Goal: Task Accomplishment & Management: Manage account settings

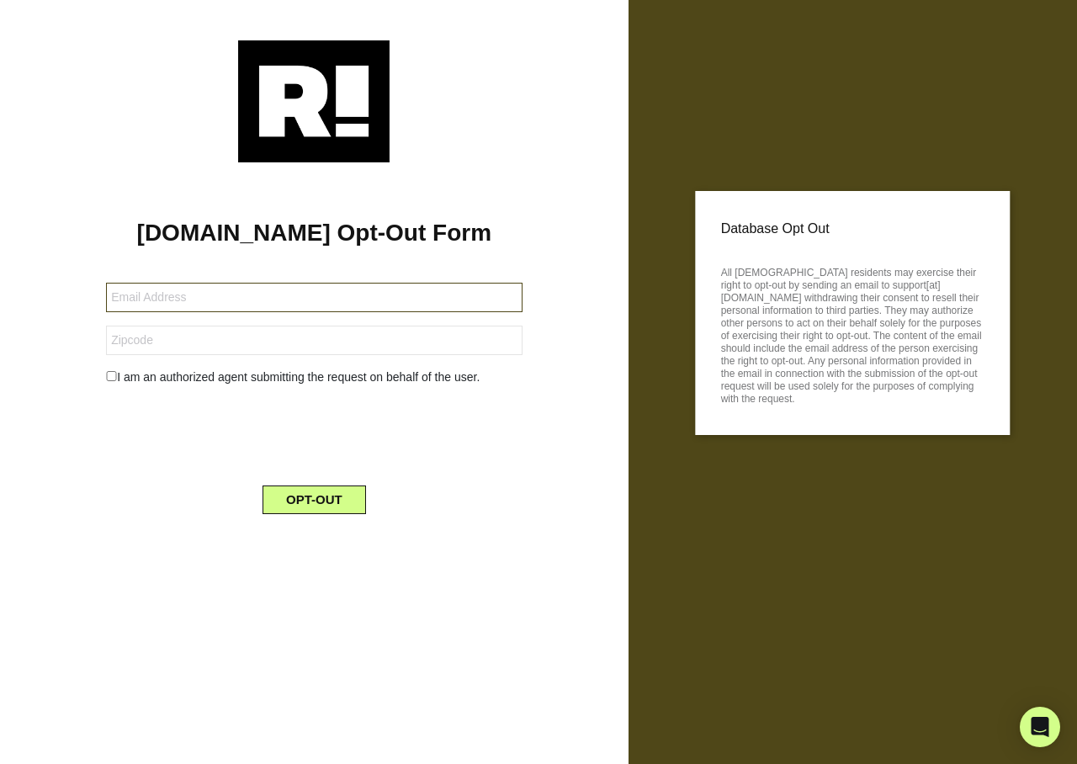
type input "sidneyallenbarros@outlook.com"
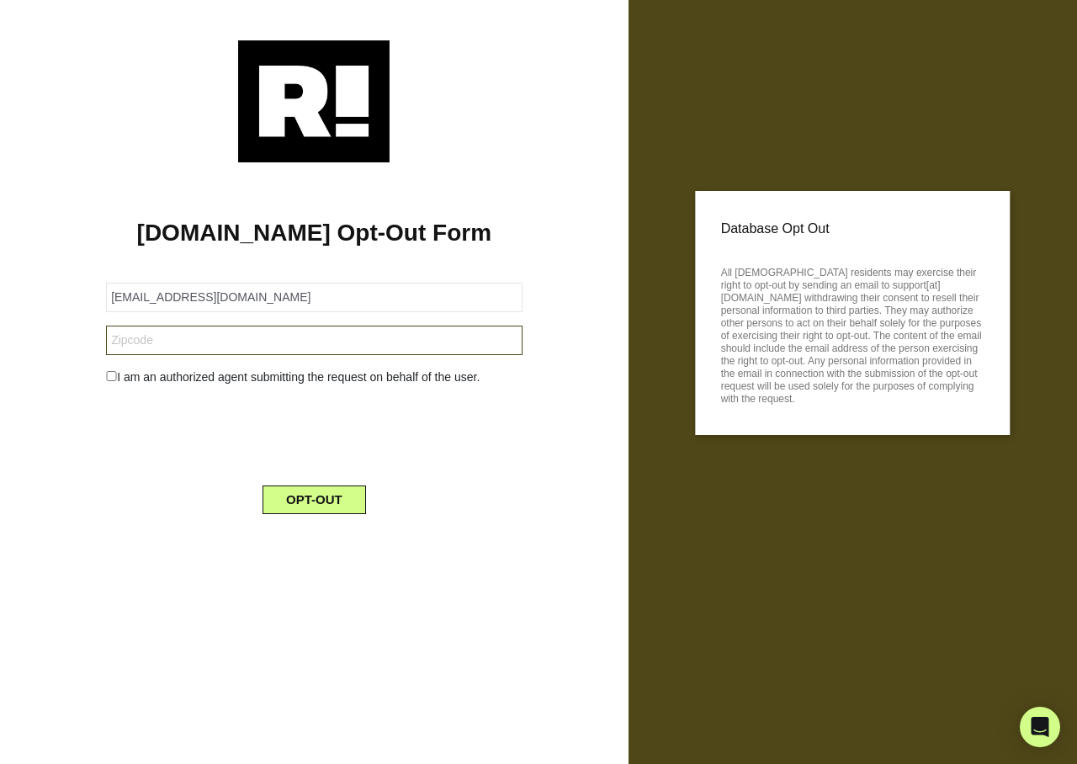
type input "80107"
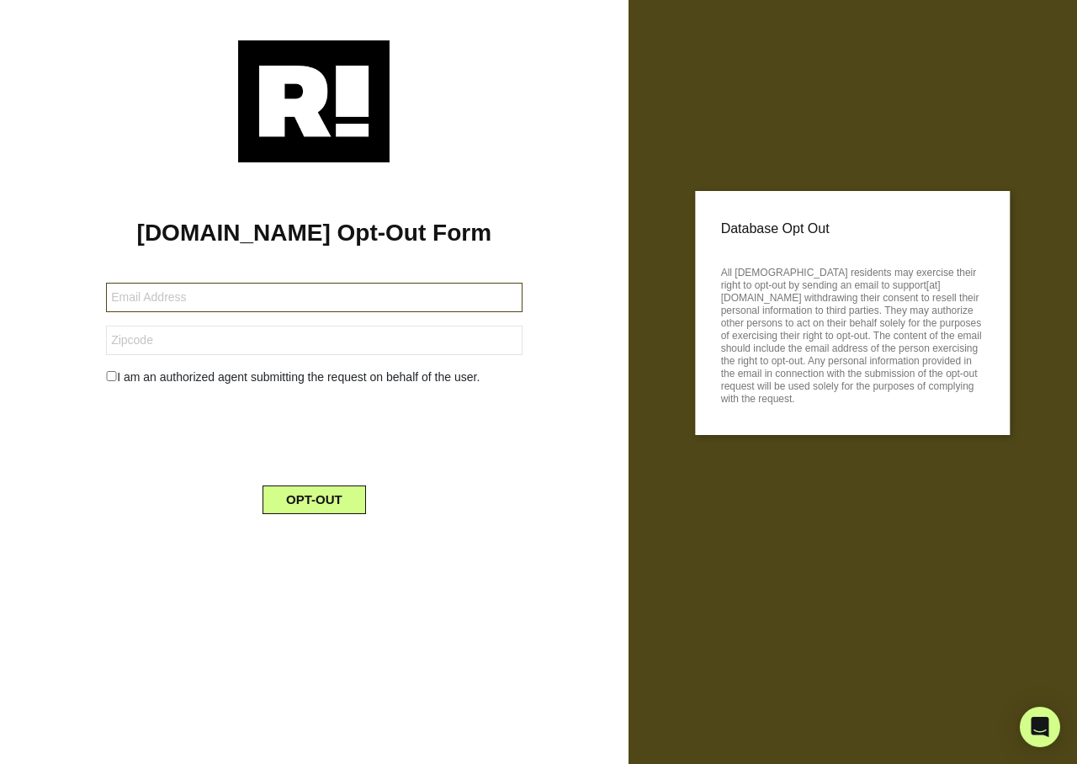
type input "augustfernandez58@icloud.com"
